Goal: Find contact information: Find contact information

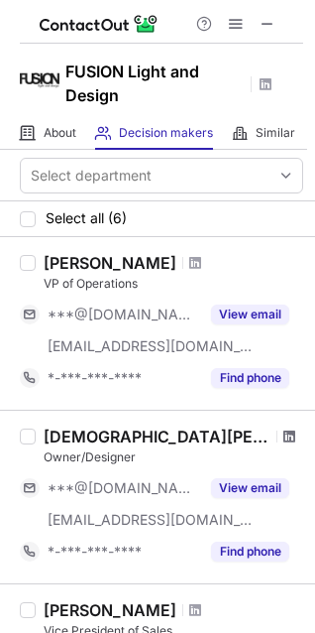
click at [284, 436] on span at bounding box center [290, 436] width 12 height 16
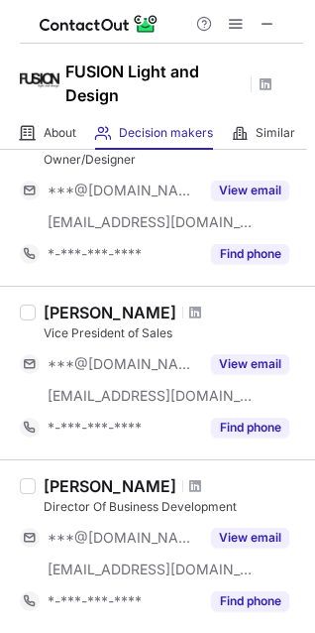
scroll to position [397, 0]
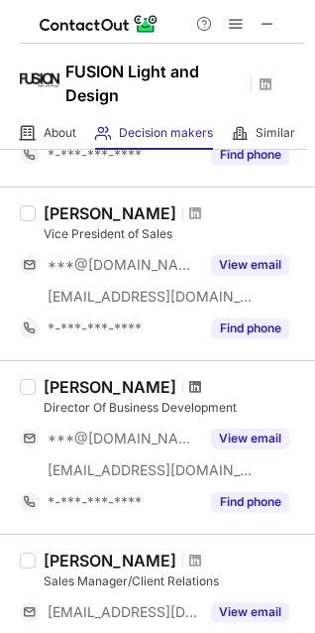
click at [201, 383] on span at bounding box center [195, 387] width 12 height 16
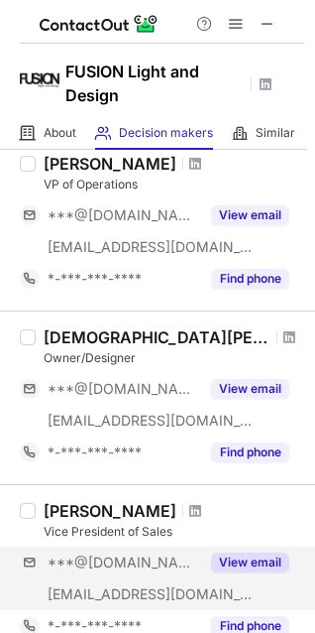
scroll to position [297, 0]
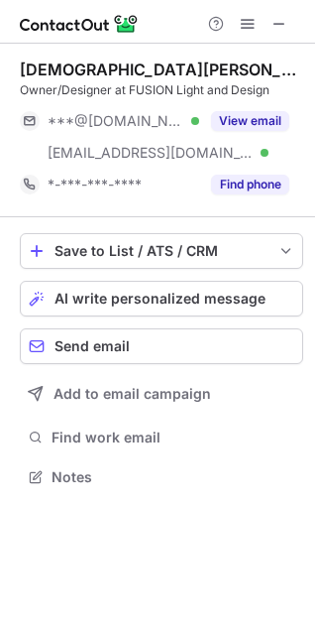
scroll to position [463, 315]
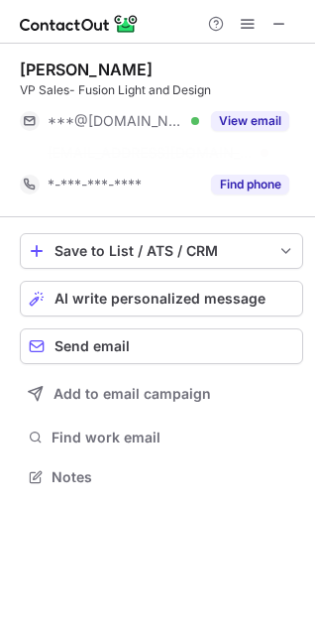
scroll to position [431, 315]
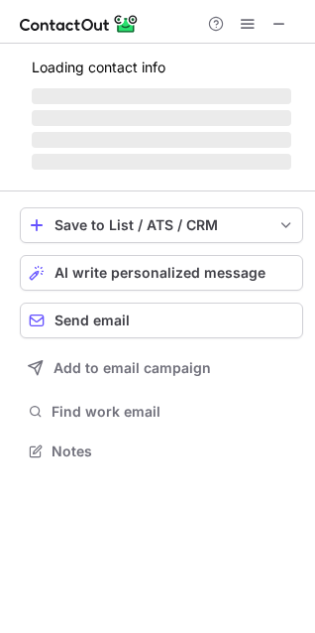
scroll to position [431, 315]
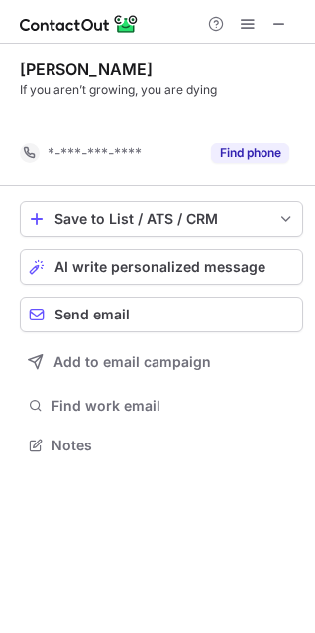
scroll to position [400, 315]
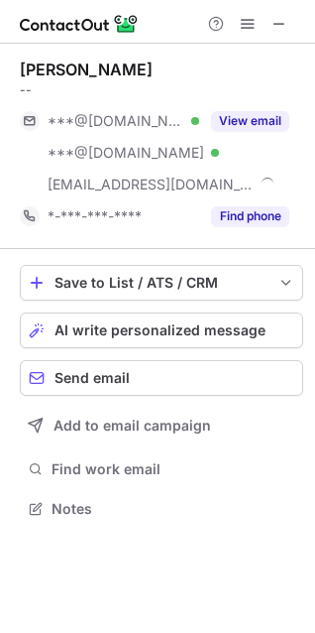
scroll to position [495, 315]
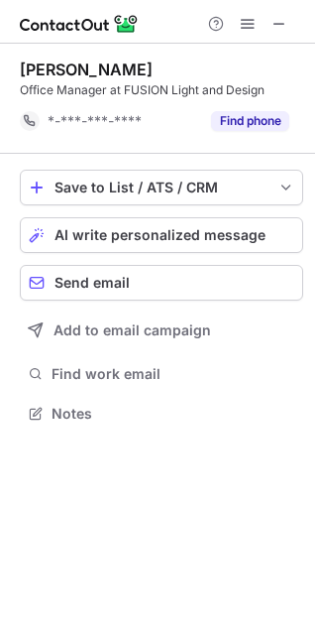
scroll to position [400, 315]
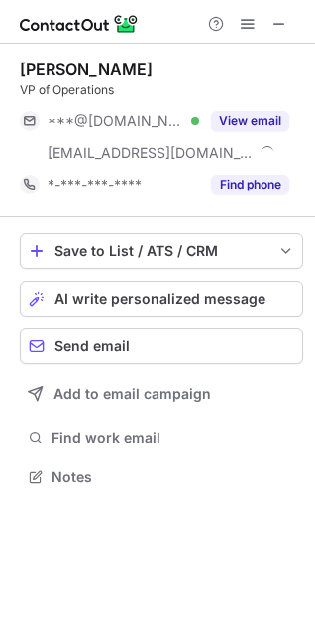
scroll to position [463, 315]
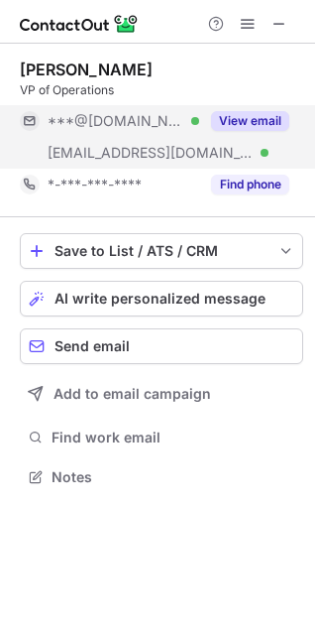
click at [250, 115] on button "View email" at bounding box center [250, 121] width 78 height 20
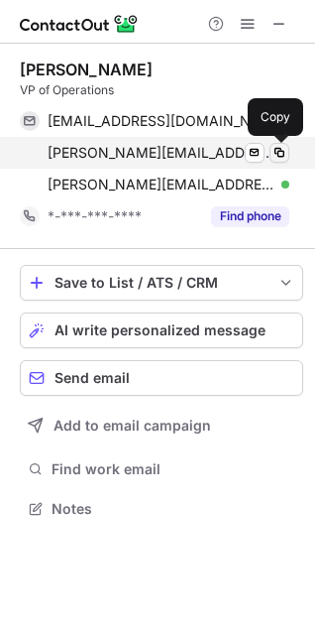
click at [281, 154] on span at bounding box center [280, 153] width 16 height 16
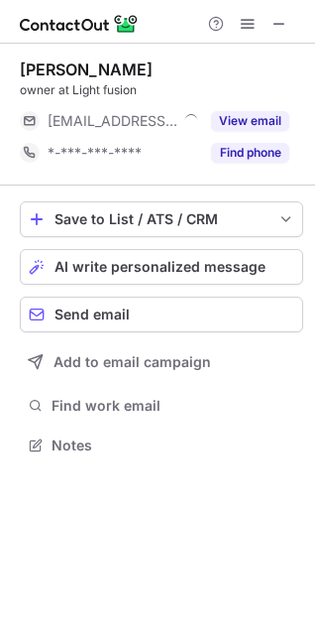
scroll to position [431, 315]
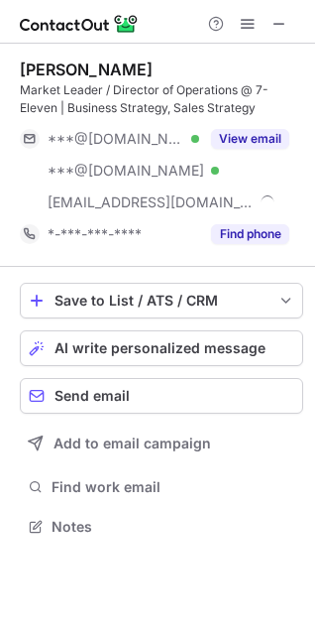
scroll to position [513, 315]
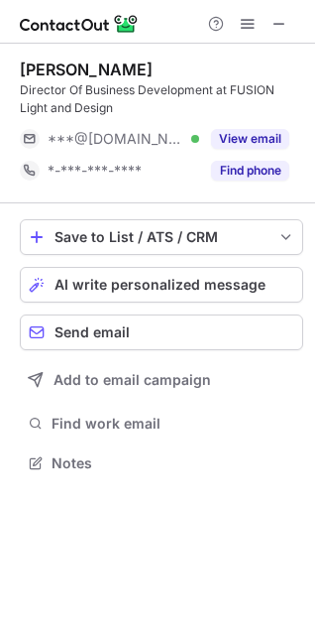
scroll to position [449, 315]
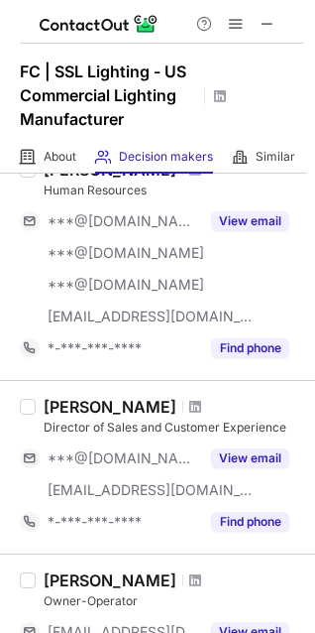
scroll to position [99, 0]
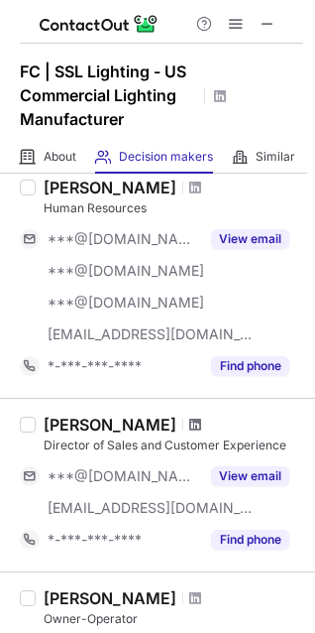
click at [189, 424] on span at bounding box center [195, 424] width 12 height 16
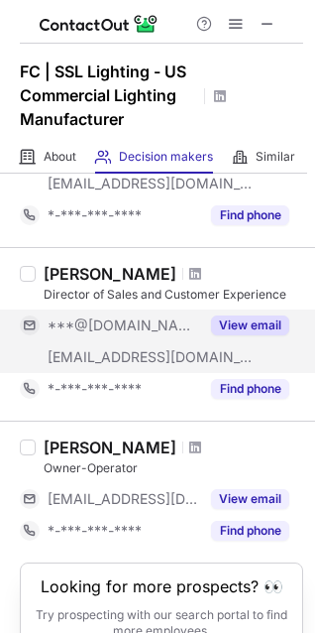
scroll to position [297, 0]
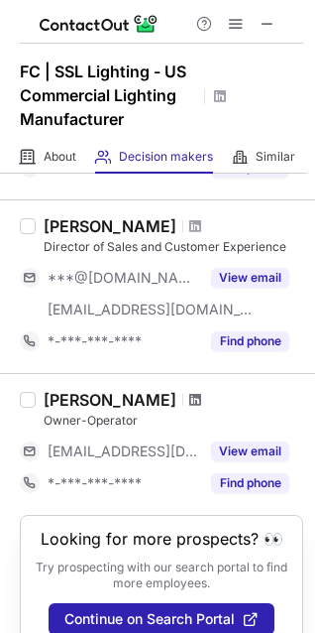
click at [189, 403] on span at bounding box center [195, 400] width 12 height 16
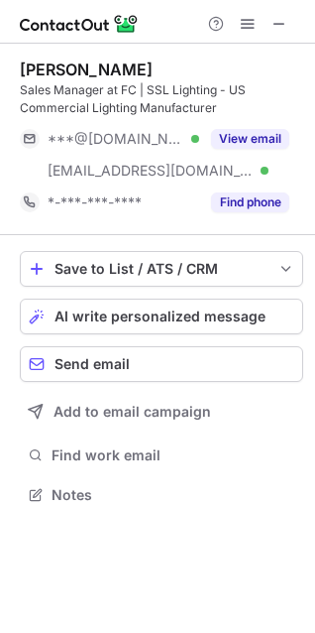
scroll to position [481, 315]
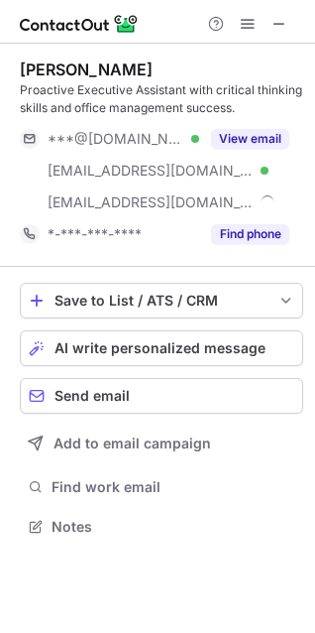
scroll to position [513, 315]
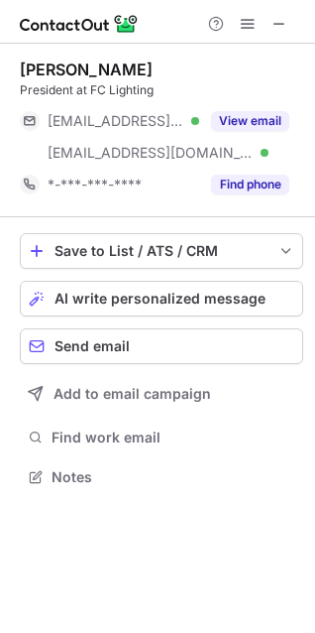
scroll to position [463, 315]
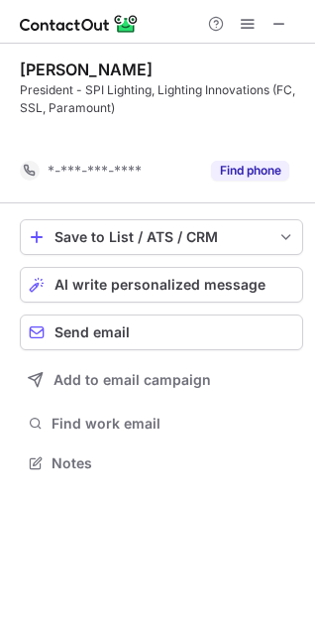
scroll to position [417, 315]
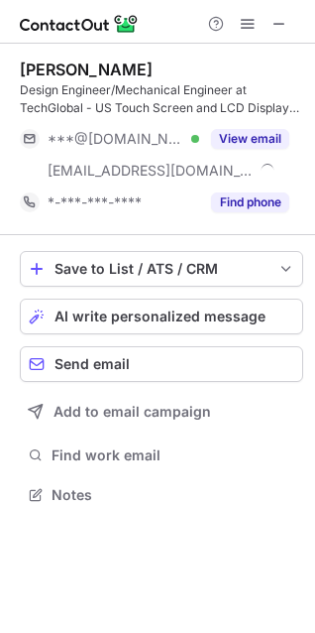
scroll to position [481, 315]
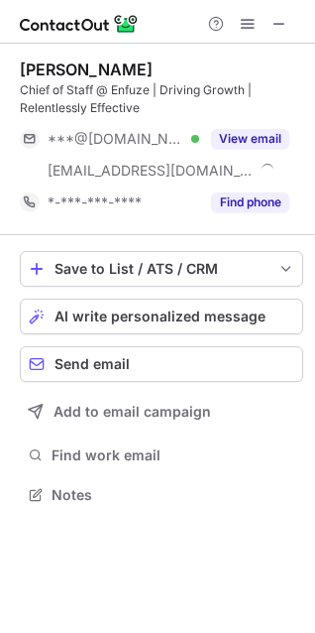
scroll to position [481, 315]
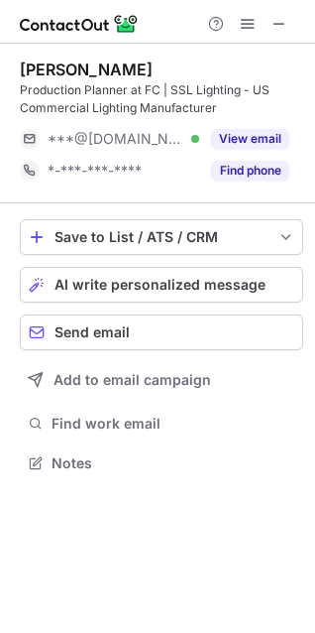
scroll to position [449, 315]
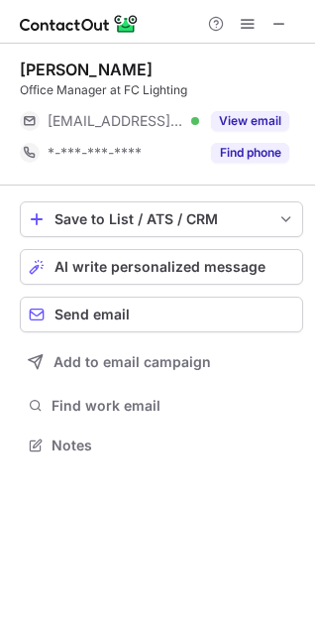
scroll to position [431, 315]
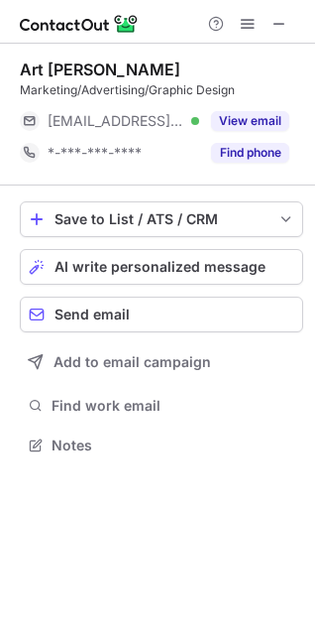
scroll to position [431, 315]
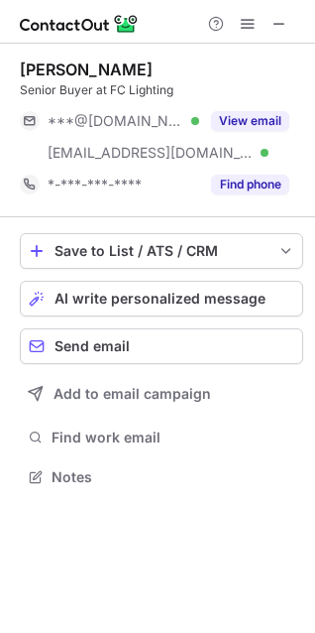
scroll to position [463, 315]
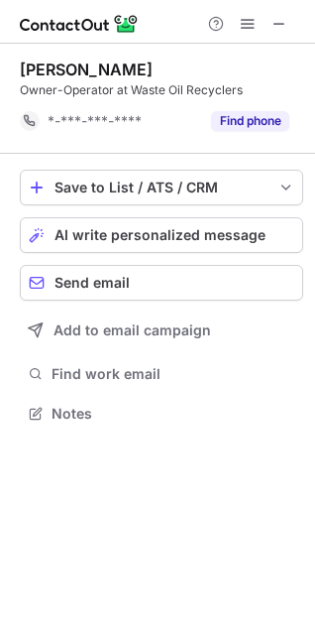
scroll to position [400, 315]
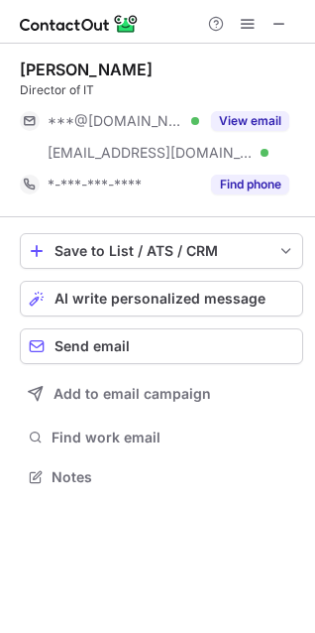
scroll to position [463, 315]
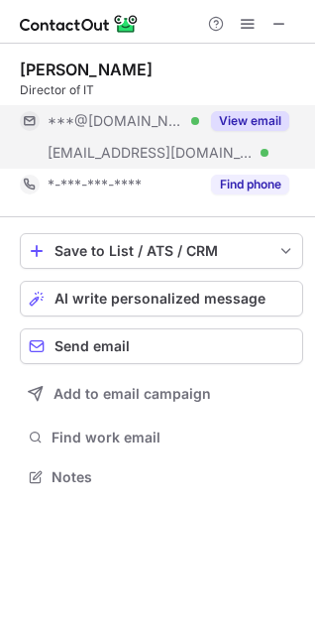
click at [245, 124] on button "View email" at bounding box center [250, 121] width 78 height 20
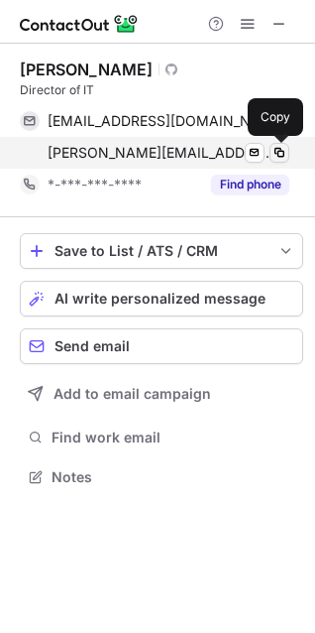
click at [275, 157] on span at bounding box center [280, 153] width 16 height 16
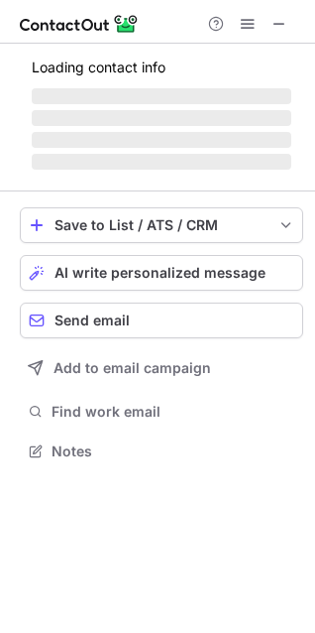
scroll to position [463, 315]
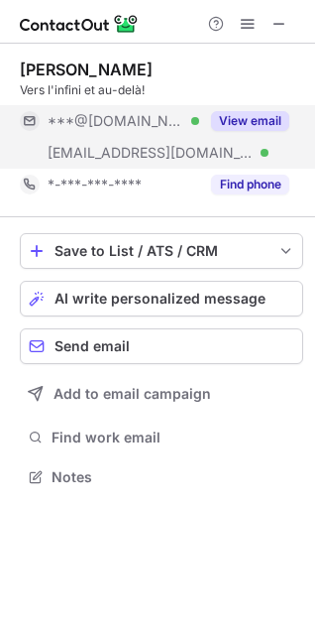
click at [236, 123] on button "View email" at bounding box center [250, 121] width 78 height 20
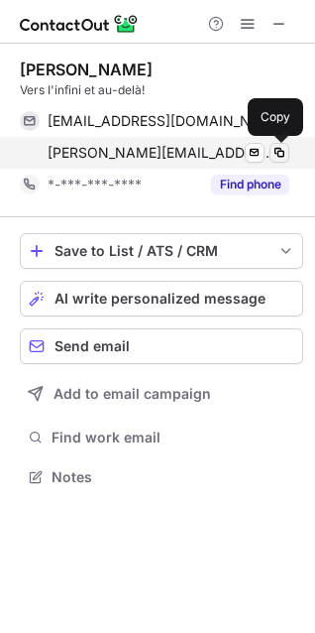
click at [277, 155] on span at bounding box center [280, 153] width 16 height 16
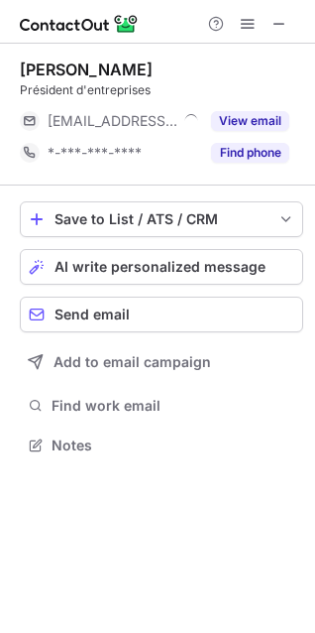
scroll to position [431, 315]
